Goal: Task Accomplishment & Management: Manage account settings

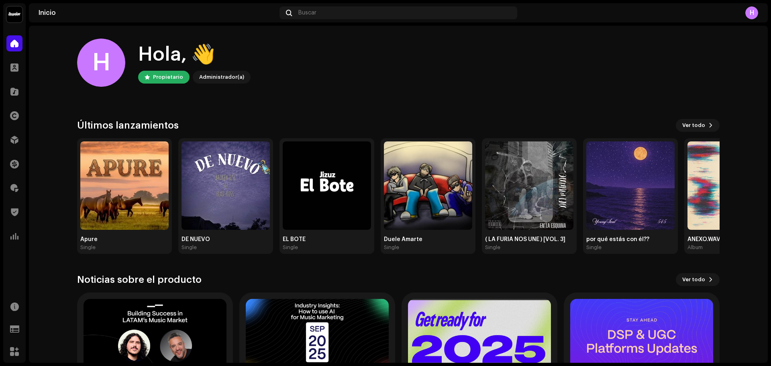
click at [9, 18] on img at bounding box center [14, 14] width 16 height 16
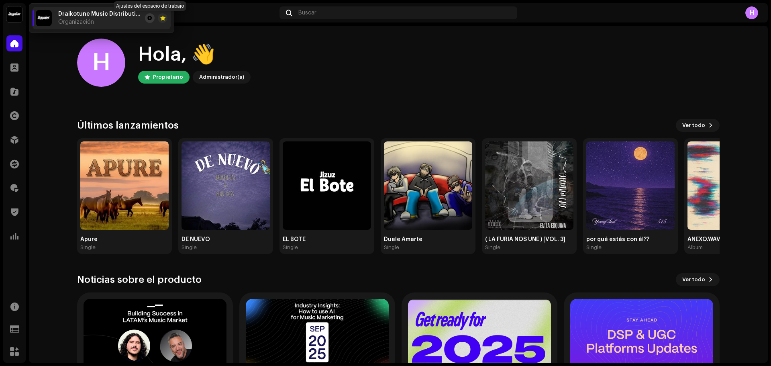
click at [149, 20] on span at bounding box center [149, 18] width 5 height 6
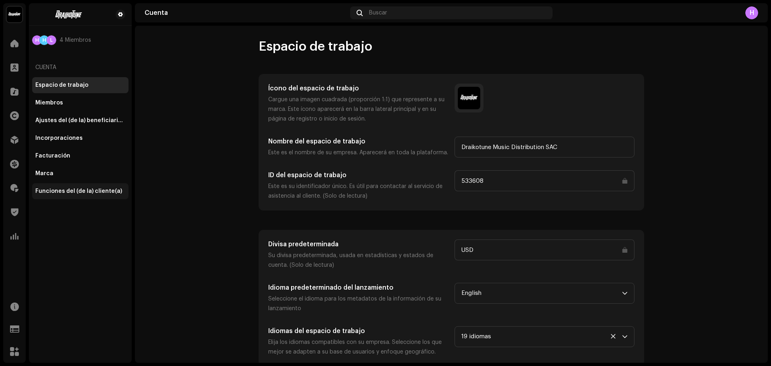
click at [75, 194] on div "Funciones del (de la) cliente(a)" at bounding box center [78, 191] width 87 height 6
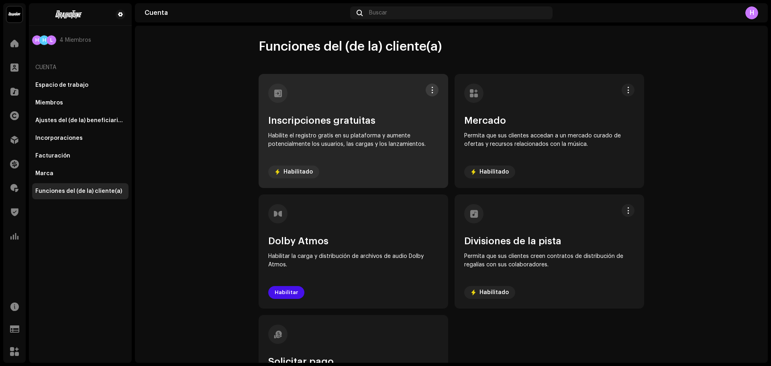
drag, startPoint x: 434, startPoint y: 95, endPoint x: 427, endPoint y: 87, distance: 11.1
click at [427, 87] on div at bounding box center [432, 89] width 13 height 13
click at [429, 87] on span at bounding box center [432, 90] width 6 height 6
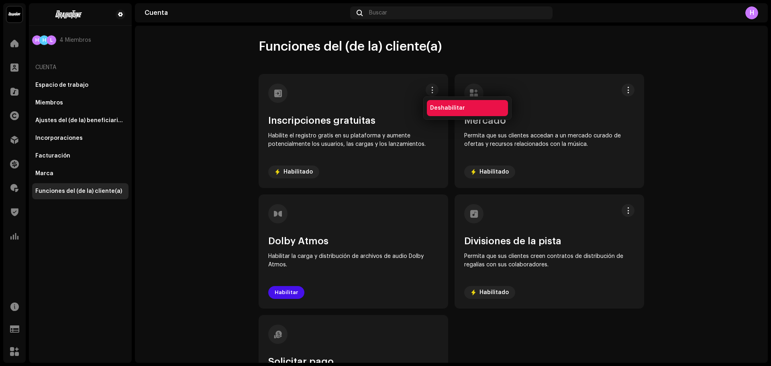
click at [446, 107] on span "Deshabilitar" at bounding box center [447, 108] width 35 height 6
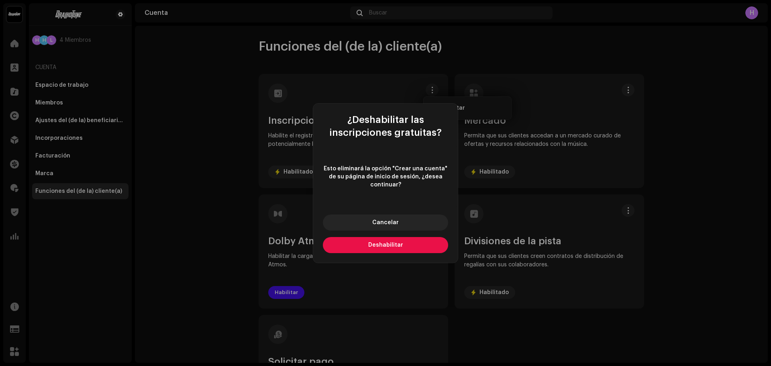
click at [399, 244] on span "Deshabilitar" at bounding box center [385, 245] width 35 height 6
